Goal: Information Seeking & Learning: Check status

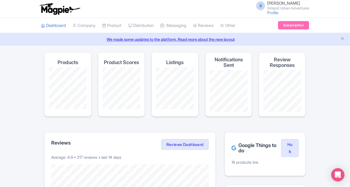
click at [221, 3] on div "B [PERSON_NAME] Intrepid Urban Adventures Profile Users Settings Sign out" at bounding box center [175, 8] width 268 height 15
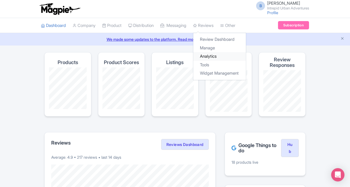
click at [215, 59] on link "Analytics" at bounding box center [219, 56] width 53 height 9
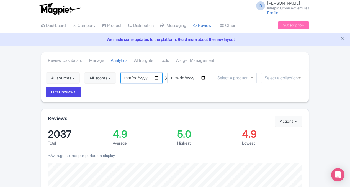
click at [159, 78] on input "2025-06-16" at bounding box center [141, 78] width 42 height 11
type input "[DATE]"
click at [206, 79] on input "2025-09-15" at bounding box center [188, 78] width 42 height 11
type input "[DATE]"
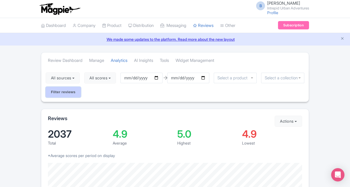
click at [69, 87] on input "Filter reviews" at bounding box center [63, 92] width 35 height 11
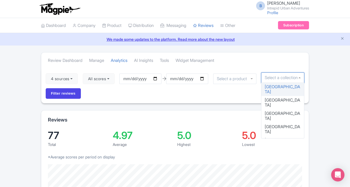
click at [269, 75] on input "select-one" at bounding box center [283, 77] width 36 height 5
drag, startPoint x: 304, startPoint y: 86, endPoint x: 306, endPoint y: 95, distance: 8.9
click at [306, 95] on div "4 sources Select all Deselect all Select all Deselect all Urban Adventures - US…" at bounding box center [174, 85] width 267 height 35
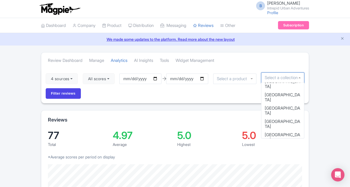
scroll to position [56, 0]
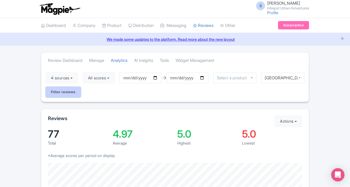
click at [53, 89] on input "Filter reviews" at bounding box center [63, 92] width 35 height 11
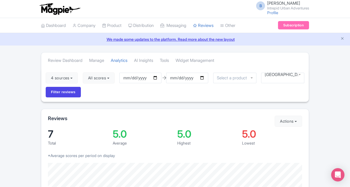
click at [300, 77] on div "[GEOGRAPHIC_DATA]" at bounding box center [282, 78] width 43 height 11
click at [71, 91] on input "Filter reviews" at bounding box center [63, 92] width 35 height 11
